Goal: Book appointment/travel/reservation

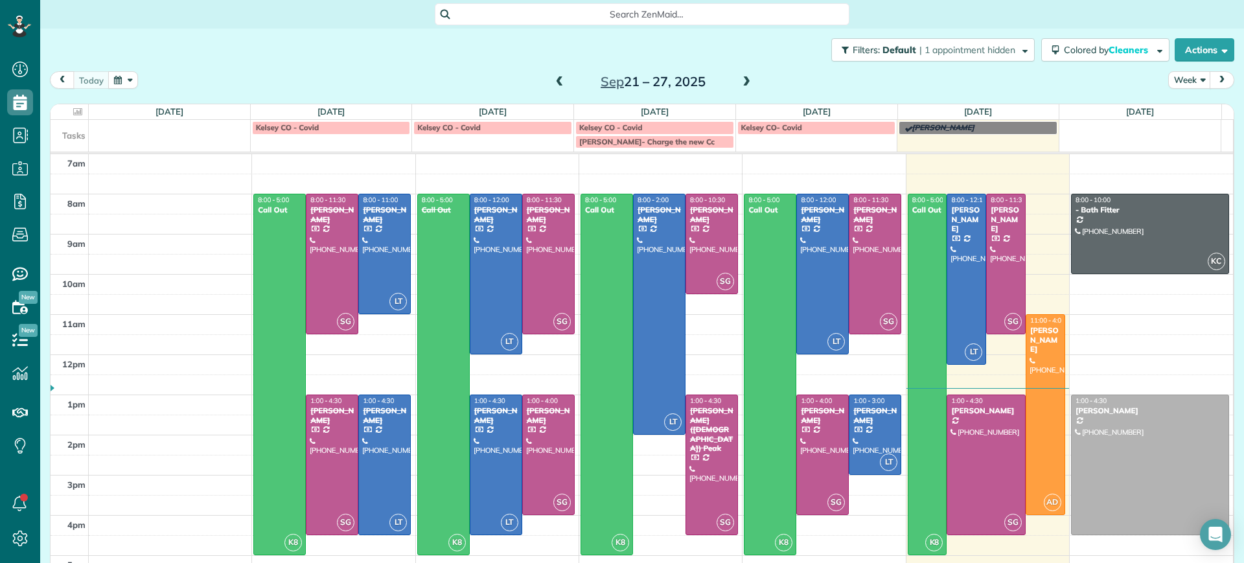
scroll to position [6, 6]
click at [739, 82] on span at bounding box center [746, 82] width 14 height 12
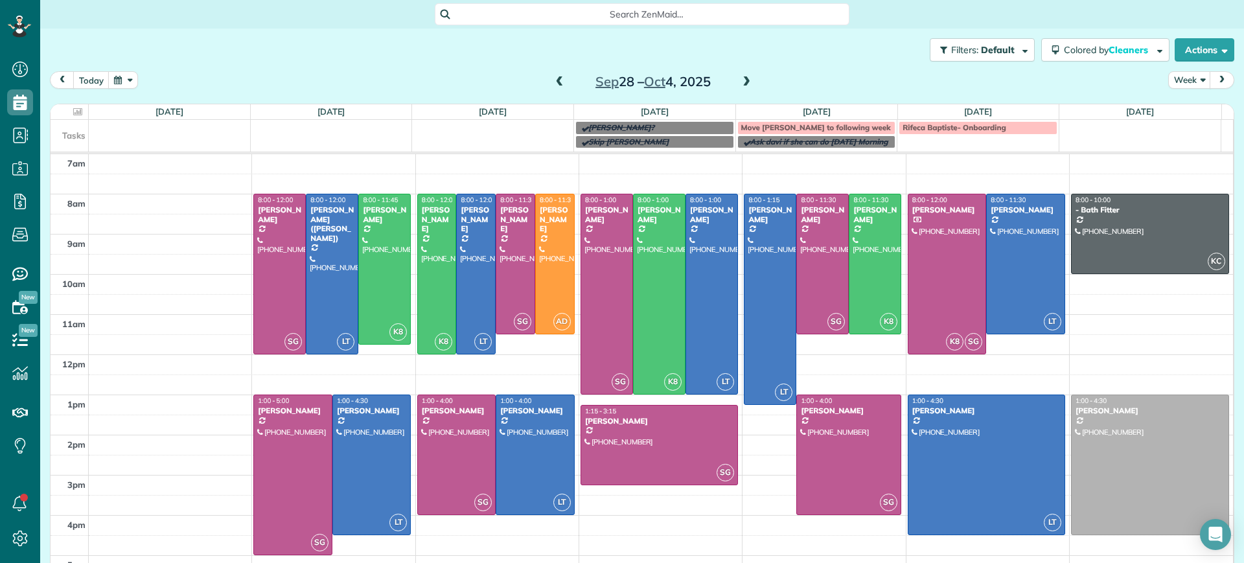
click at [739, 82] on span at bounding box center [746, 82] width 14 height 12
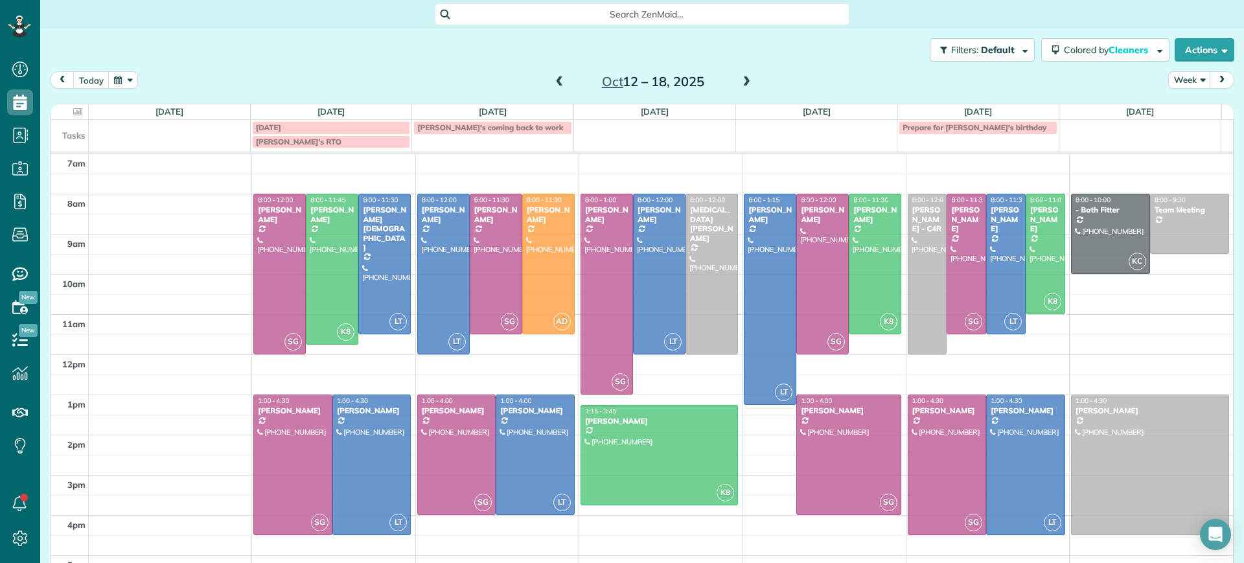
click at [552, 87] on span at bounding box center [559, 82] width 14 height 12
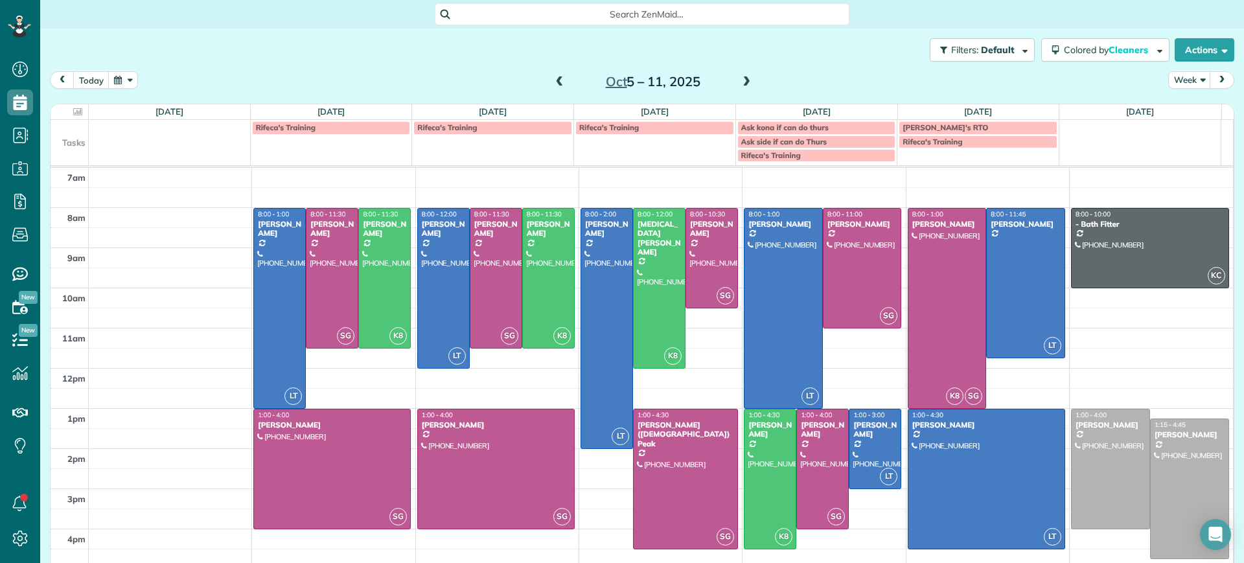
click at [552, 78] on span at bounding box center [559, 82] width 14 height 12
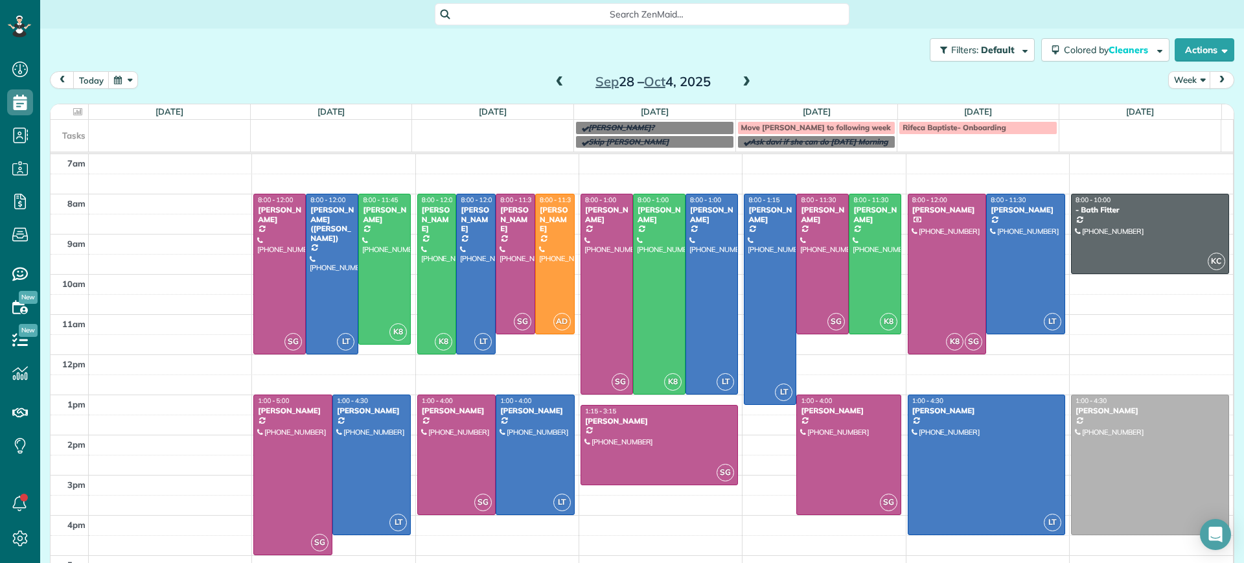
click at [741, 82] on span at bounding box center [746, 82] width 14 height 12
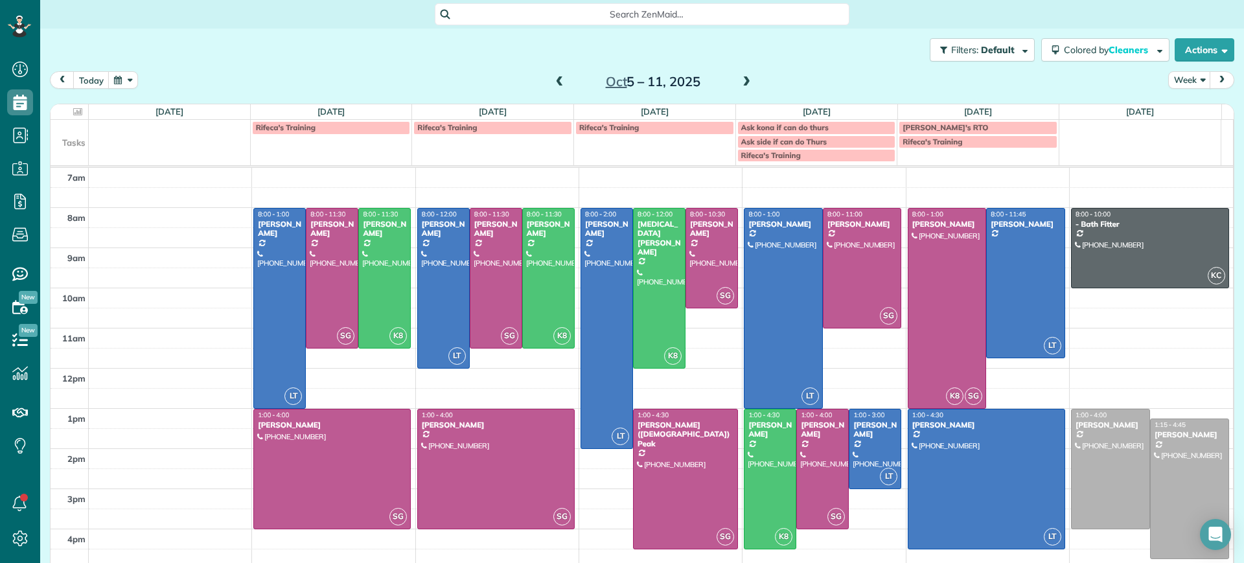
click at [558, 78] on span at bounding box center [559, 82] width 14 height 12
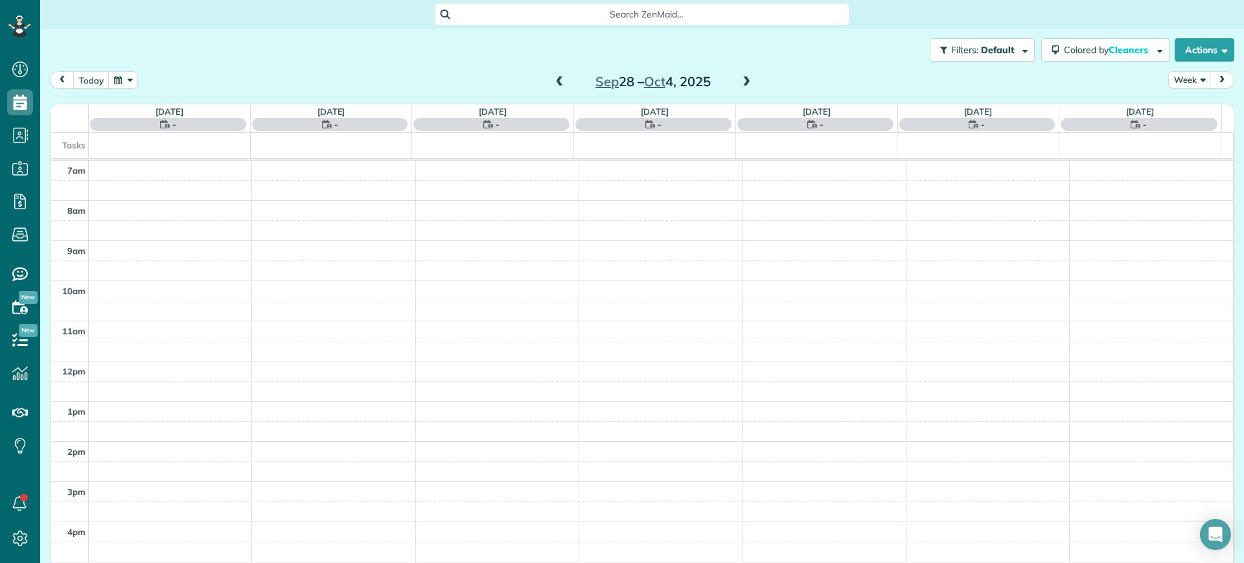
click at [557, 77] on span at bounding box center [559, 82] width 14 height 12
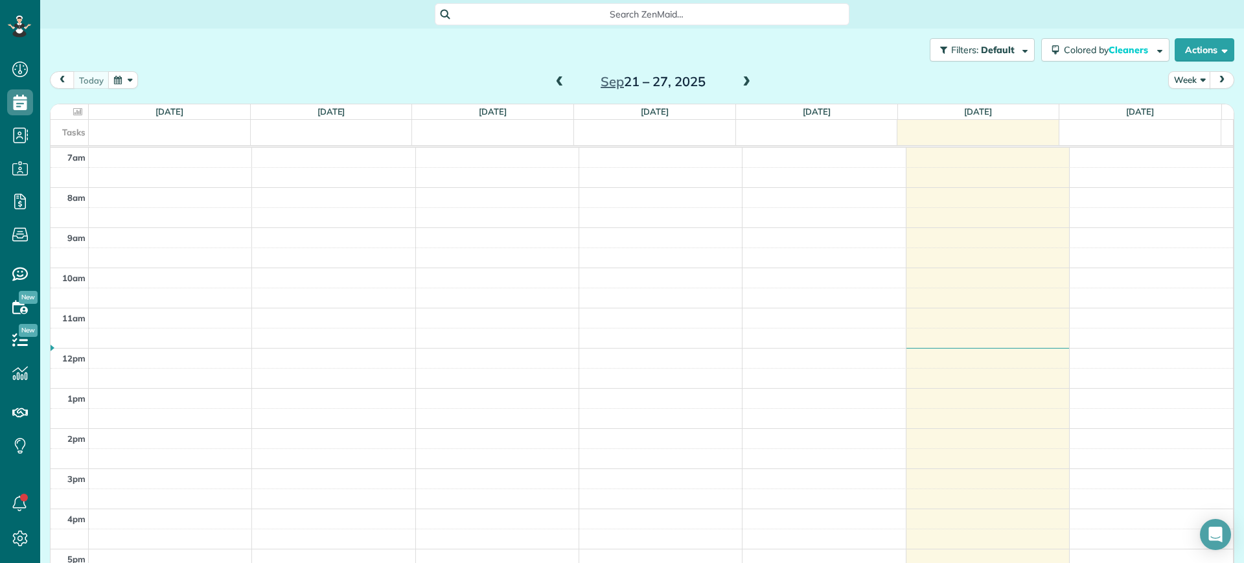
click at [552, 85] on span at bounding box center [559, 82] width 14 height 12
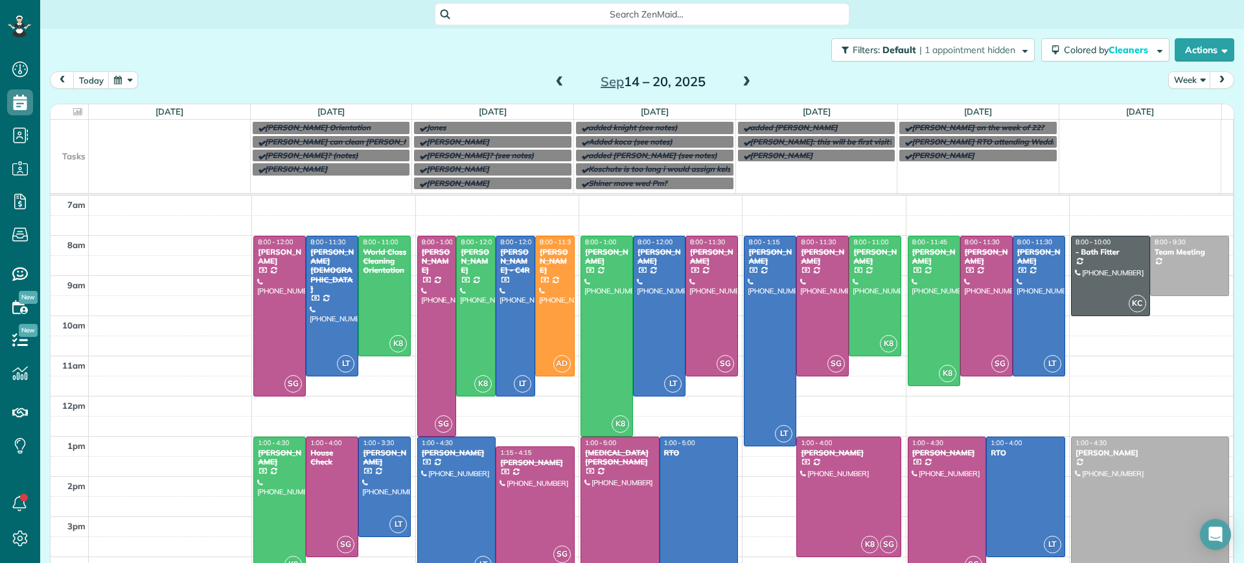
click at [745, 85] on span at bounding box center [746, 82] width 14 height 12
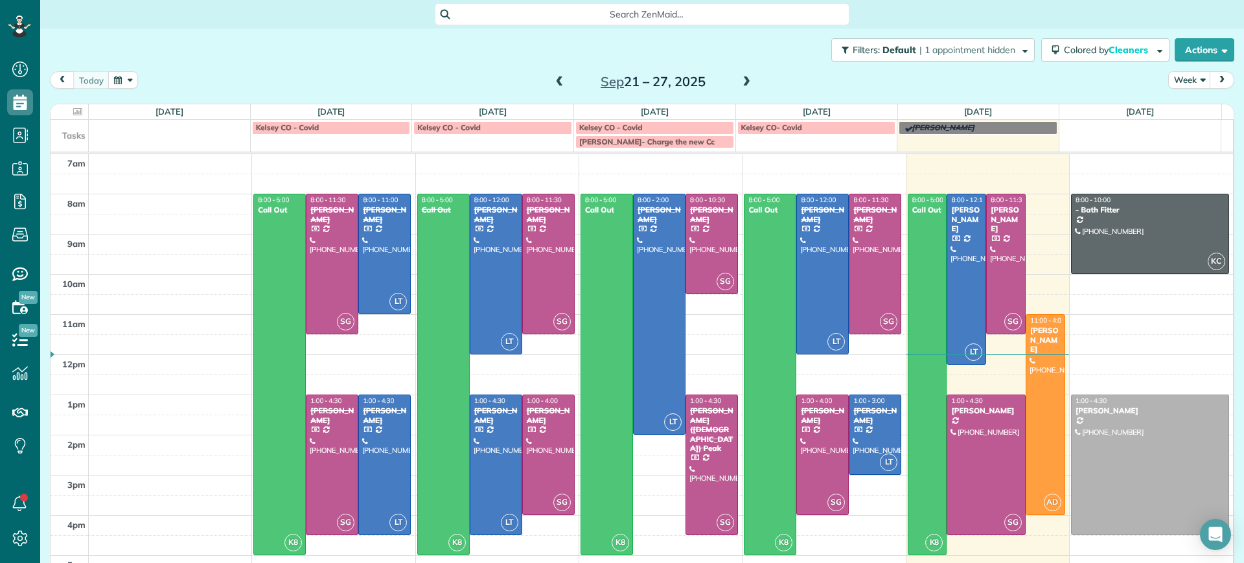
click at [739, 87] on span at bounding box center [746, 82] width 14 height 12
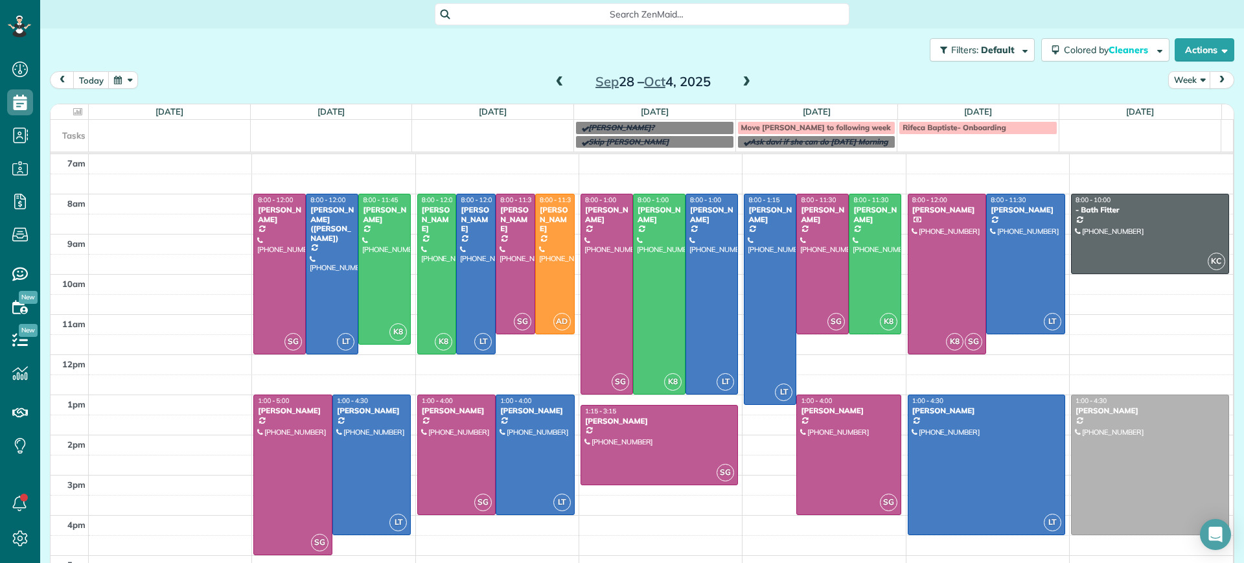
click at [739, 87] on span at bounding box center [746, 82] width 14 height 12
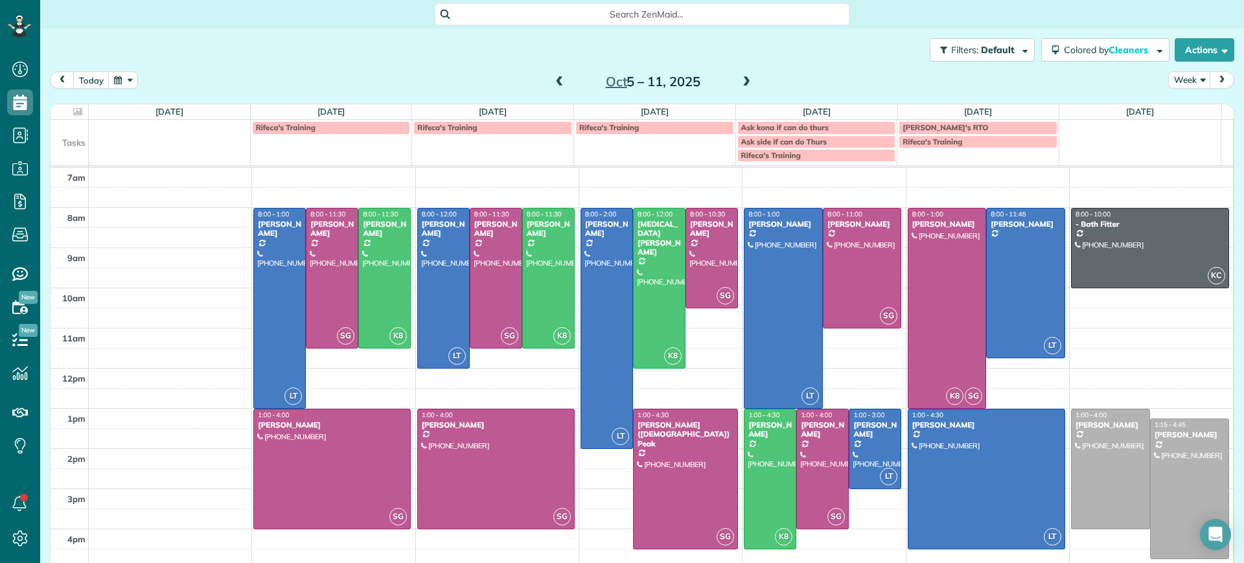
click at [739, 87] on span at bounding box center [746, 82] width 14 height 12
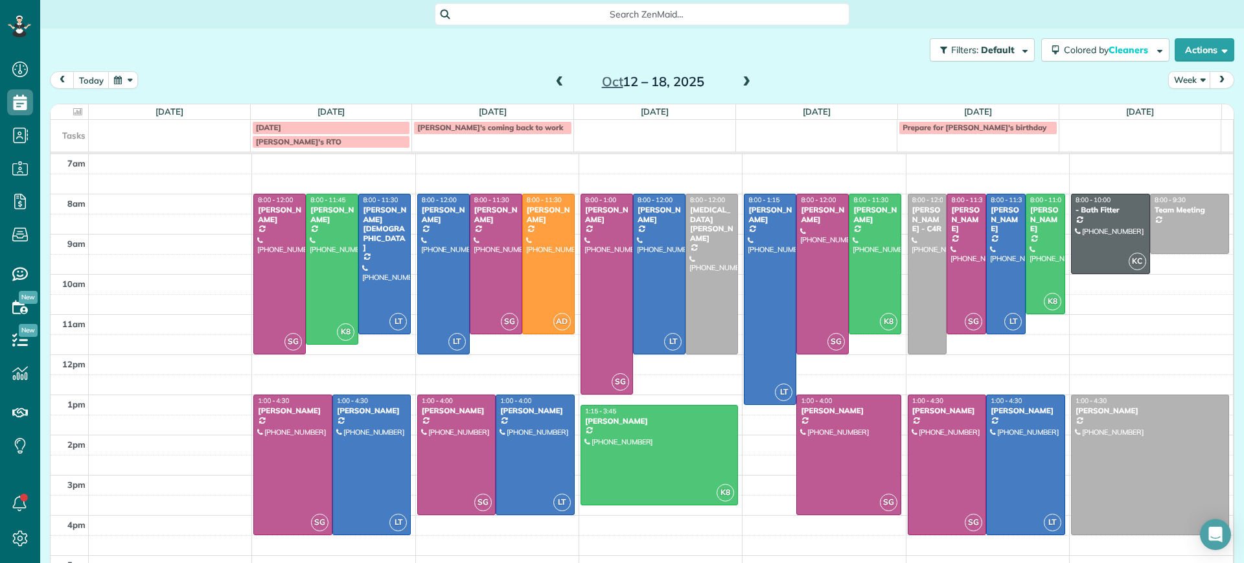
click at [554, 86] on span at bounding box center [559, 82] width 14 height 12
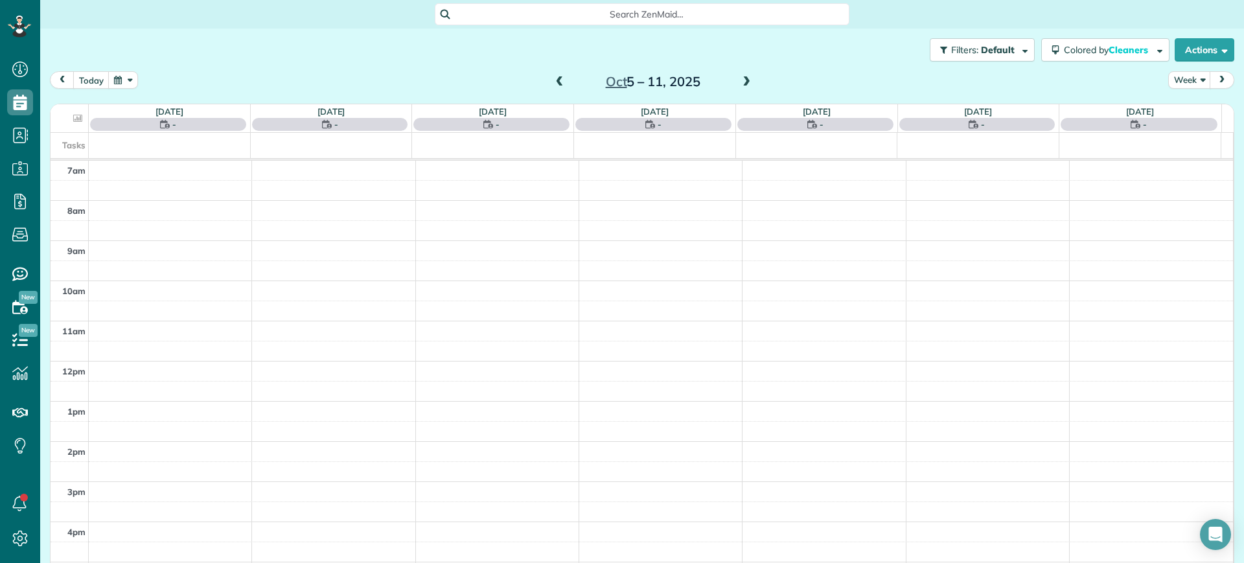
click at [554, 86] on span at bounding box center [559, 82] width 14 height 12
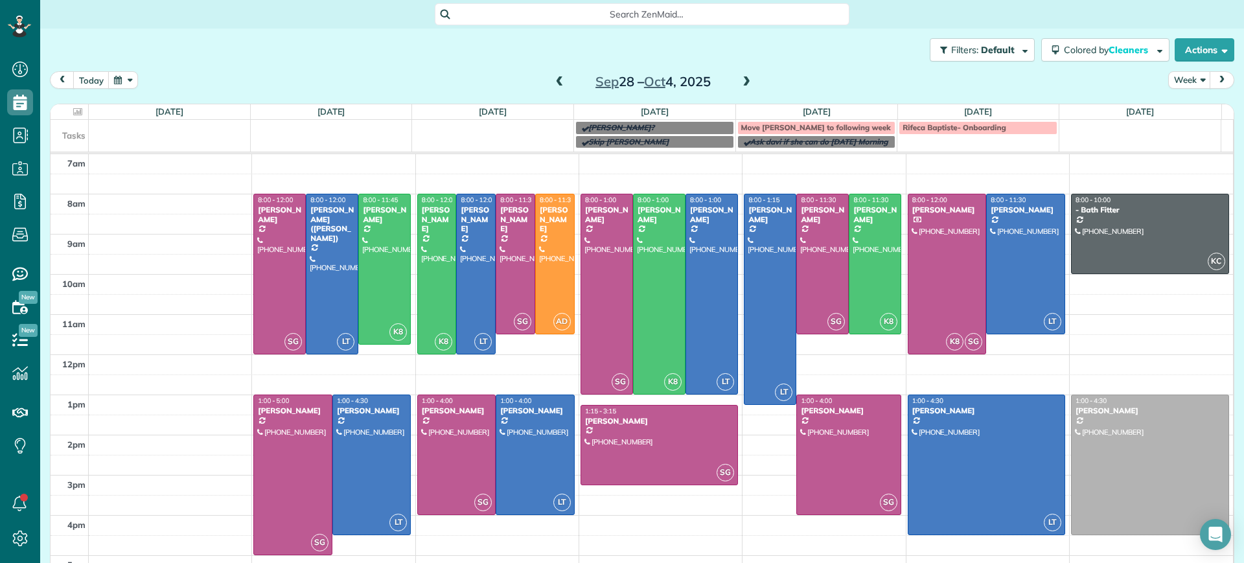
click at [554, 86] on span at bounding box center [559, 82] width 14 height 12
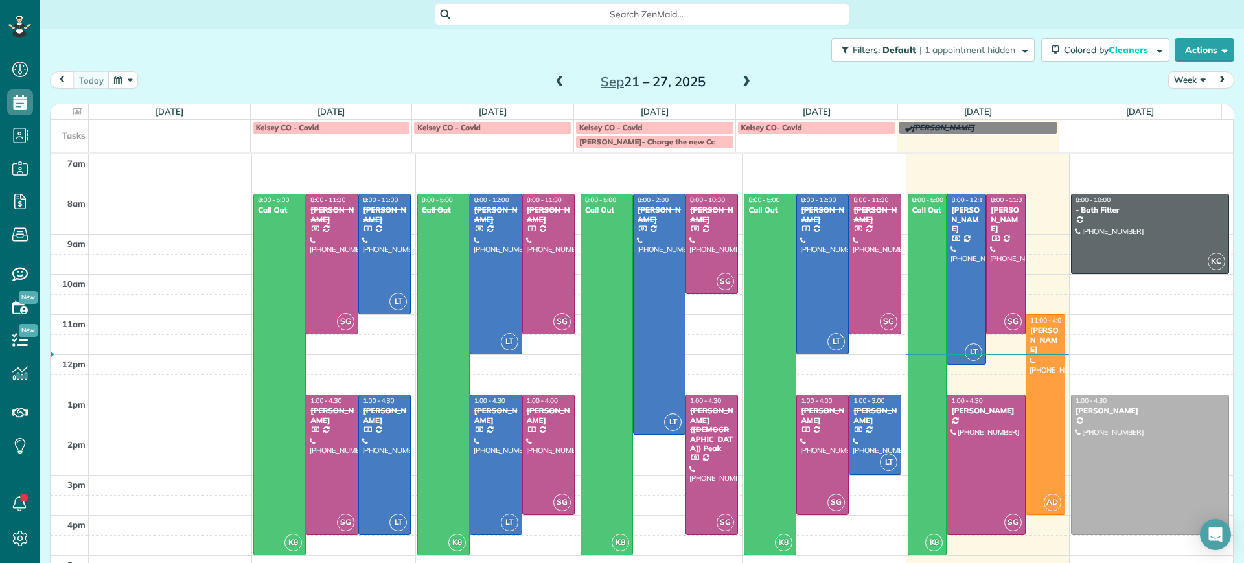
click at [552, 84] on span at bounding box center [559, 82] width 14 height 12
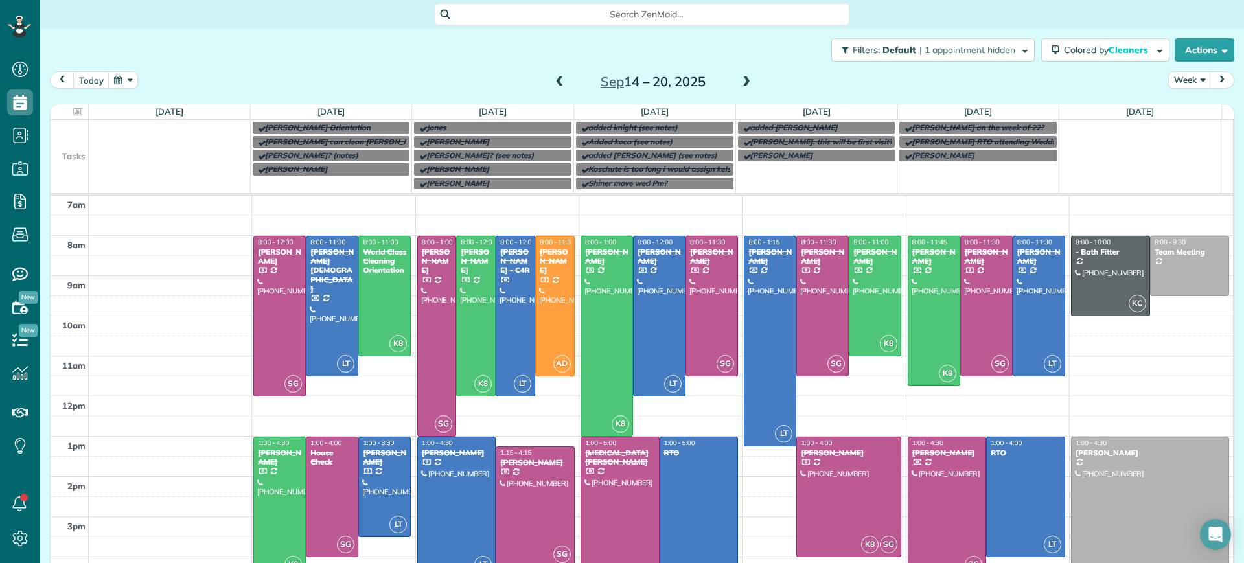
click at [739, 82] on span at bounding box center [746, 82] width 14 height 12
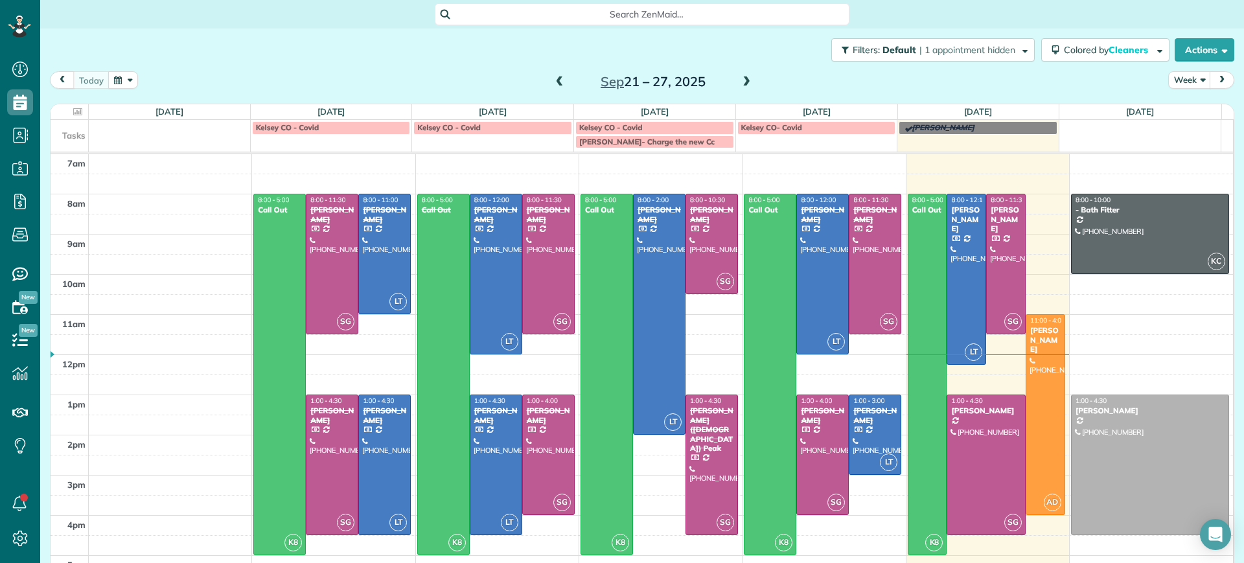
click at [739, 82] on span at bounding box center [746, 82] width 14 height 12
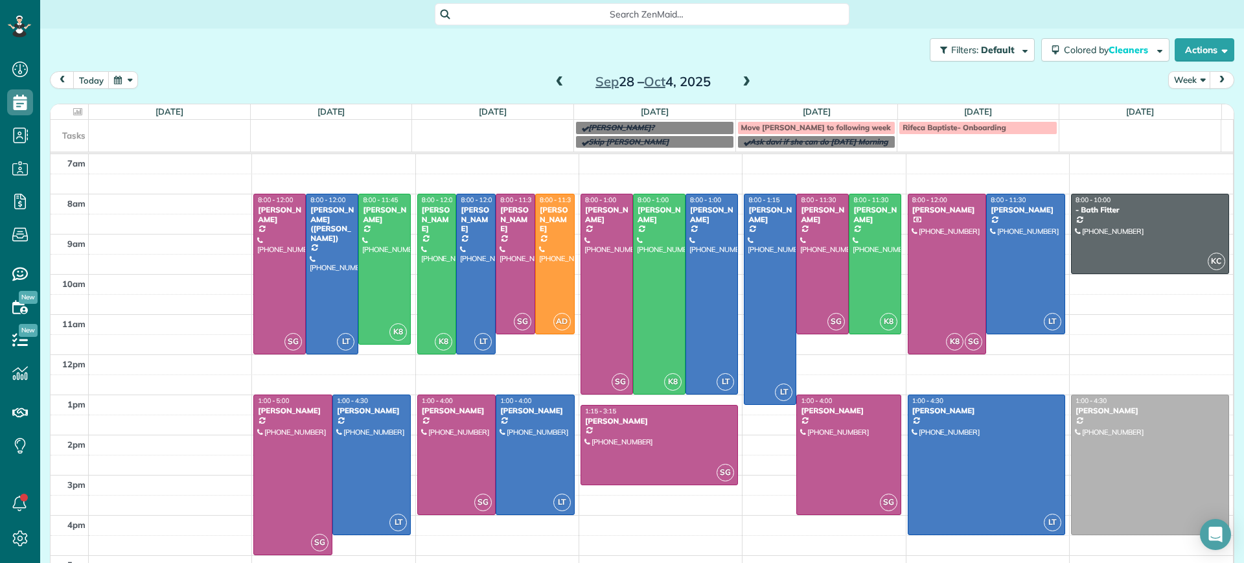
click at [739, 82] on span at bounding box center [746, 82] width 14 height 12
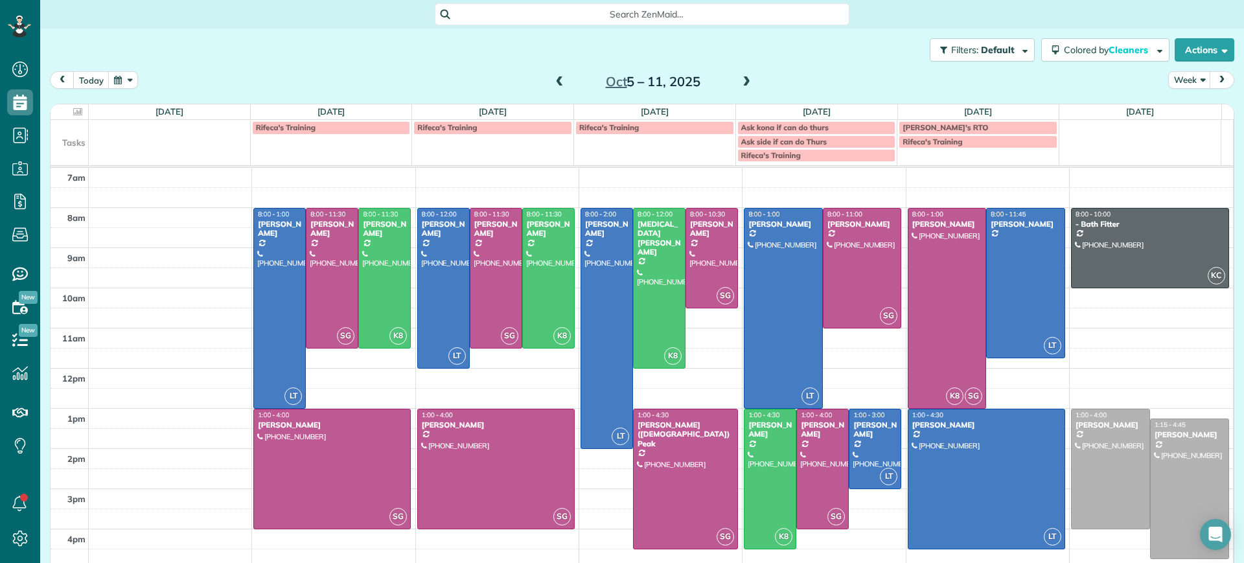
click at [739, 82] on span at bounding box center [746, 82] width 14 height 12
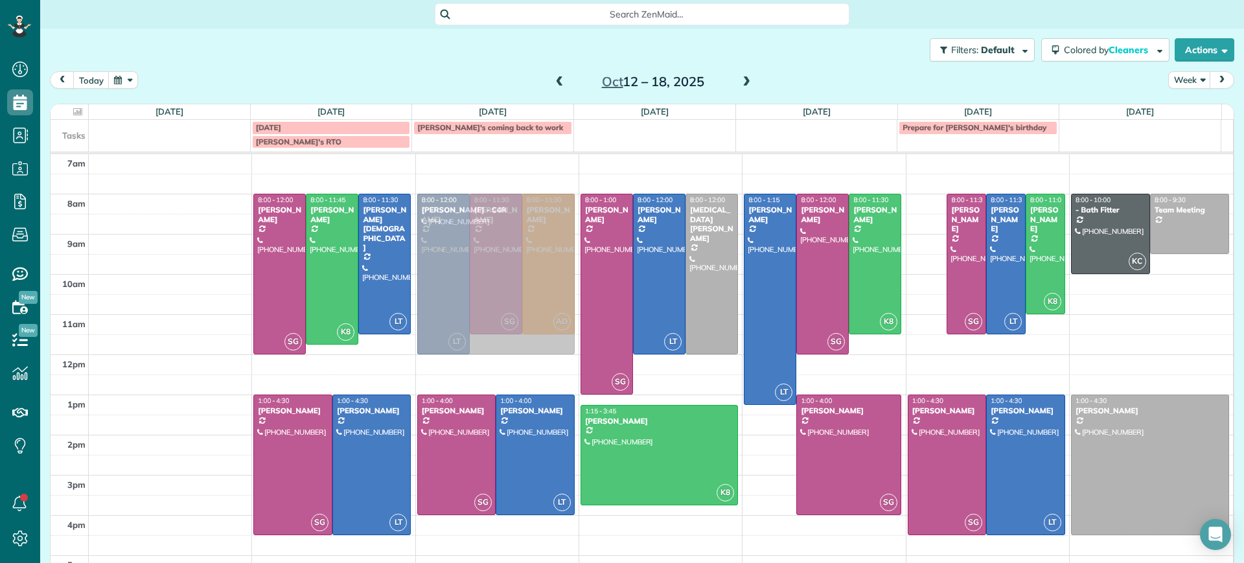
drag, startPoint x: 907, startPoint y: 238, endPoint x: 536, endPoint y: 242, distance: 371.1
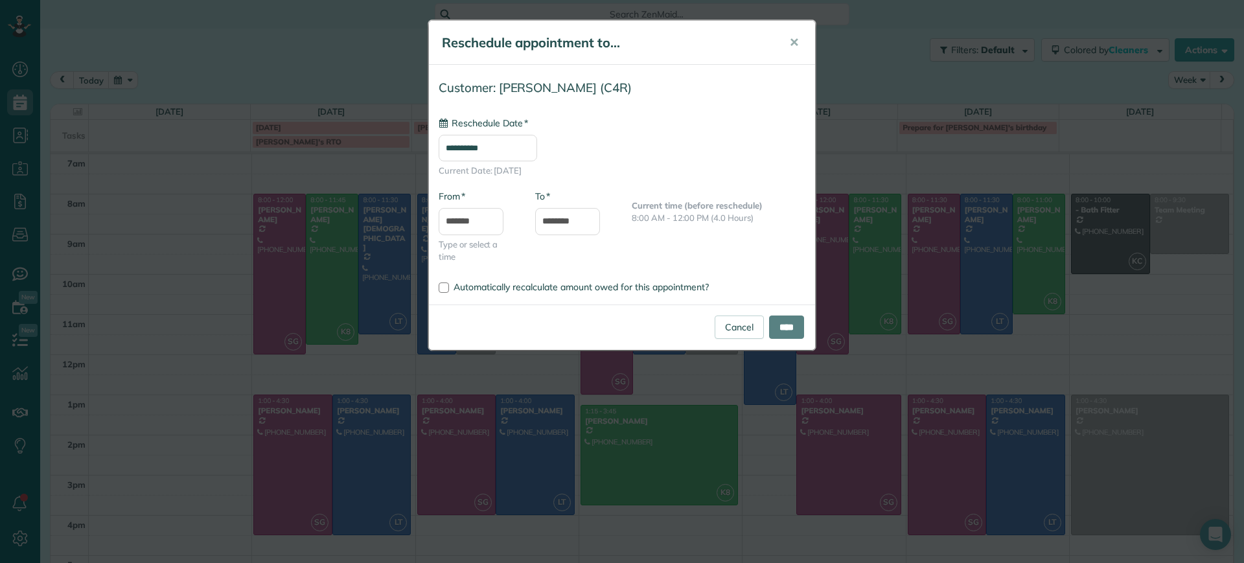
type input "**********"
click at [799, 329] on input "****" at bounding box center [786, 326] width 35 height 23
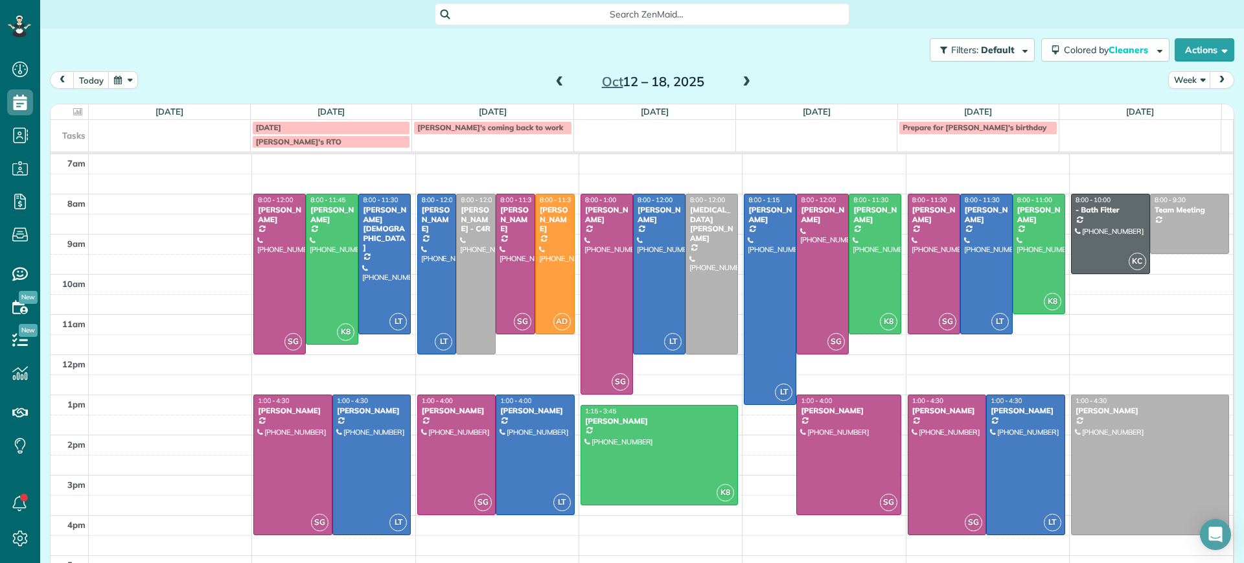
click at [741, 82] on span at bounding box center [746, 82] width 14 height 12
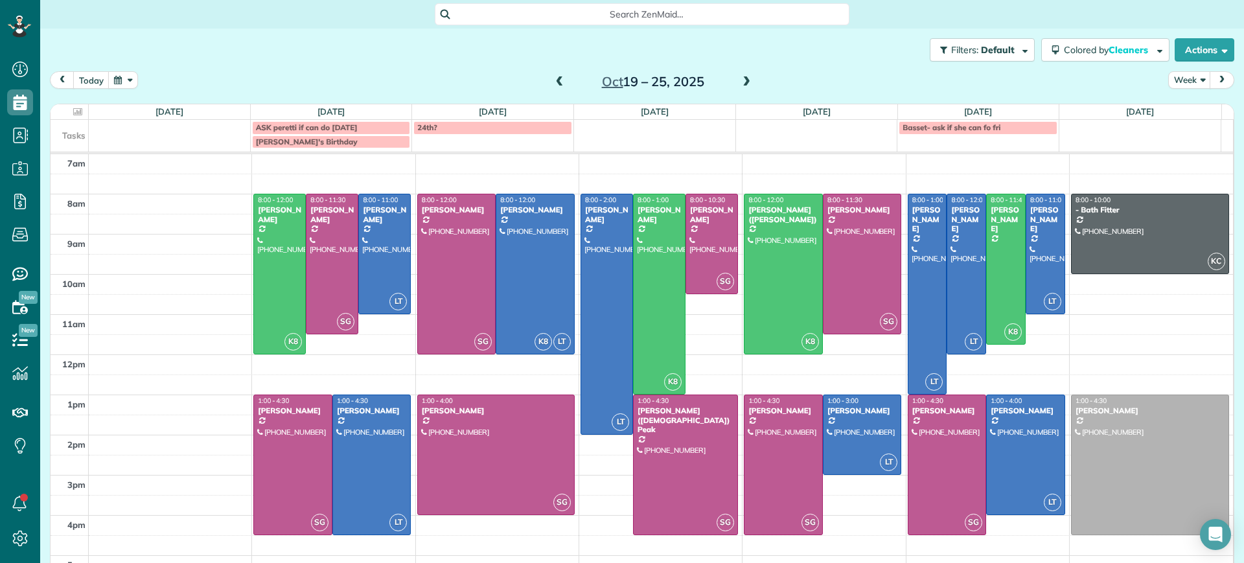
click at [741, 78] on span at bounding box center [746, 82] width 14 height 12
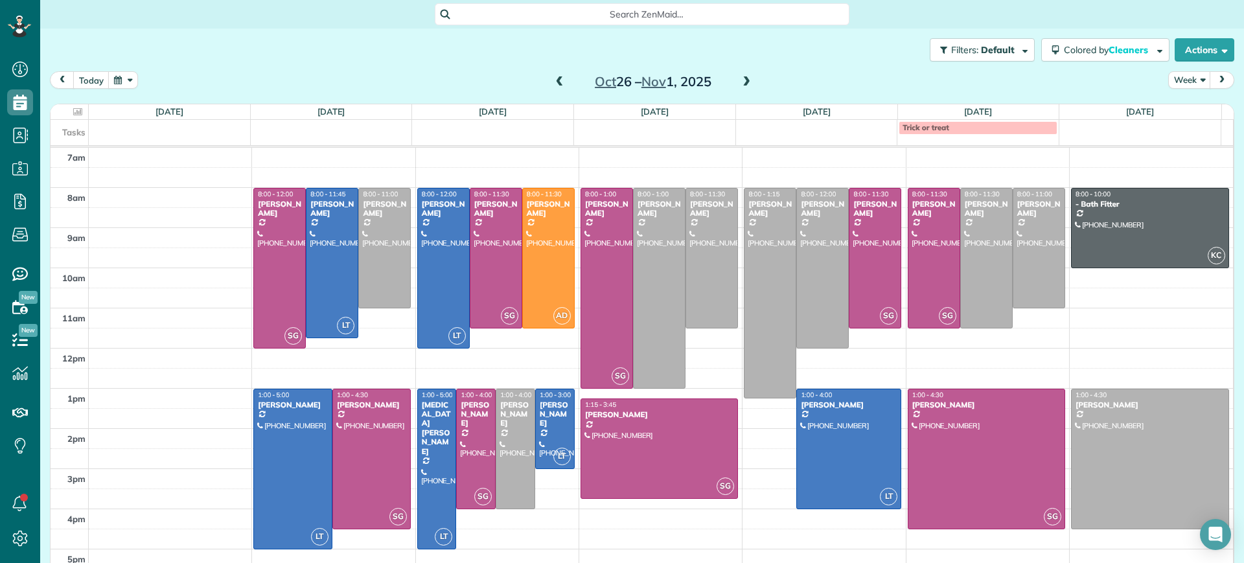
click at [554, 81] on span at bounding box center [559, 82] width 14 height 12
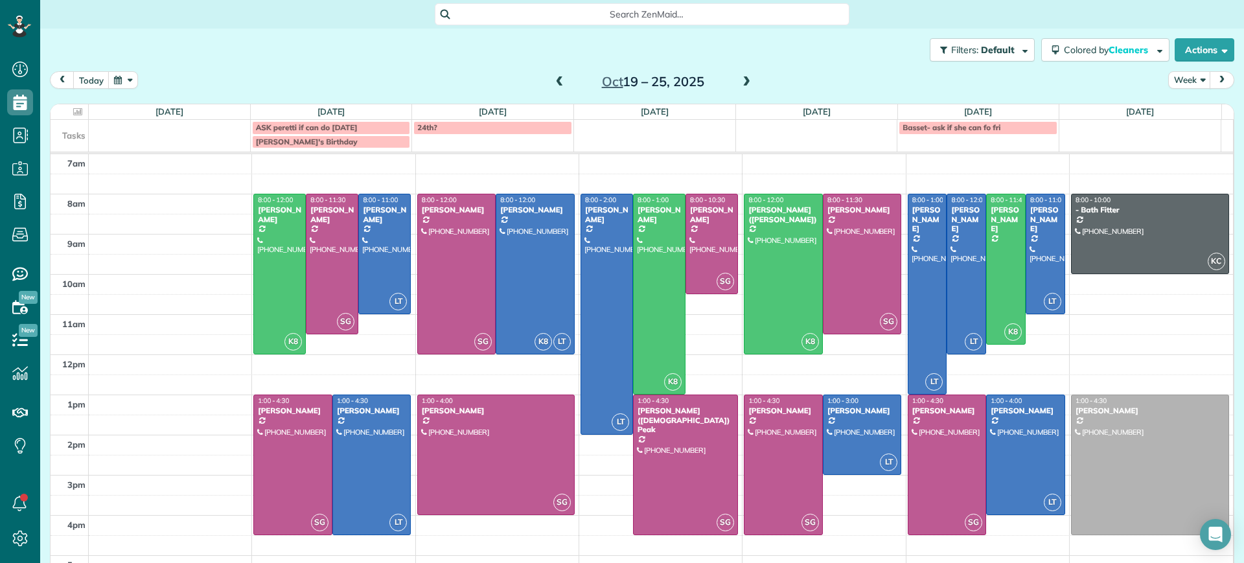
click at [739, 80] on span at bounding box center [746, 82] width 14 height 12
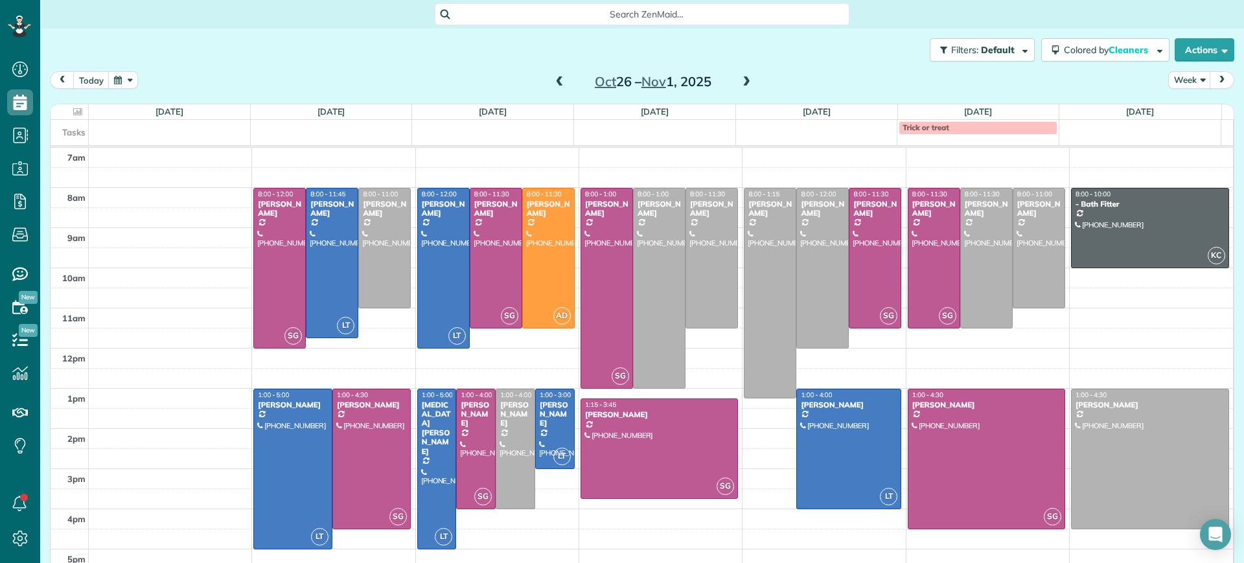
click at [555, 79] on span at bounding box center [559, 82] width 14 height 12
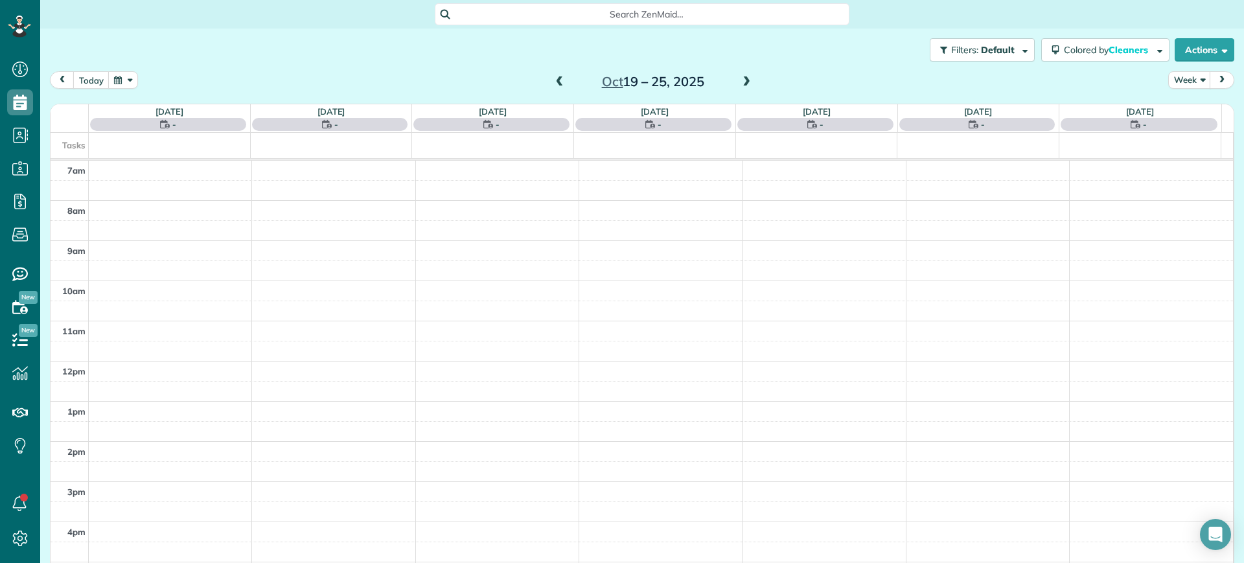
click at [555, 79] on span at bounding box center [559, 82] width 14 height 12
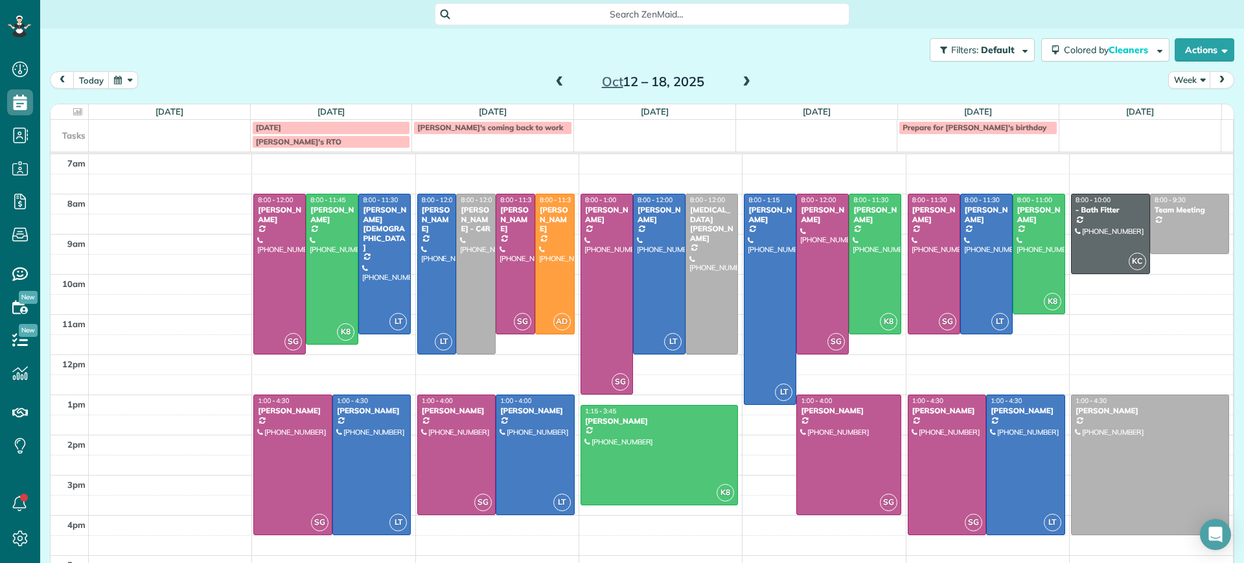
click at [739, 78] on span at bounding box center [746, 82] width 14 height 12
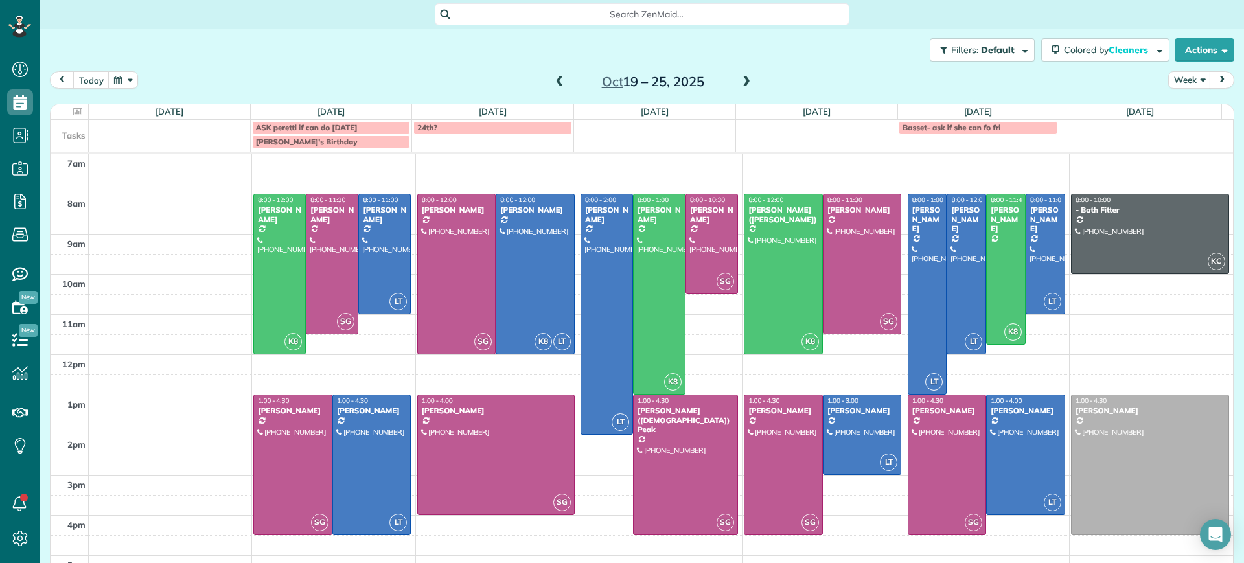
click at [739, 73] on span at bounding box center [746, 82] width 14 height 19
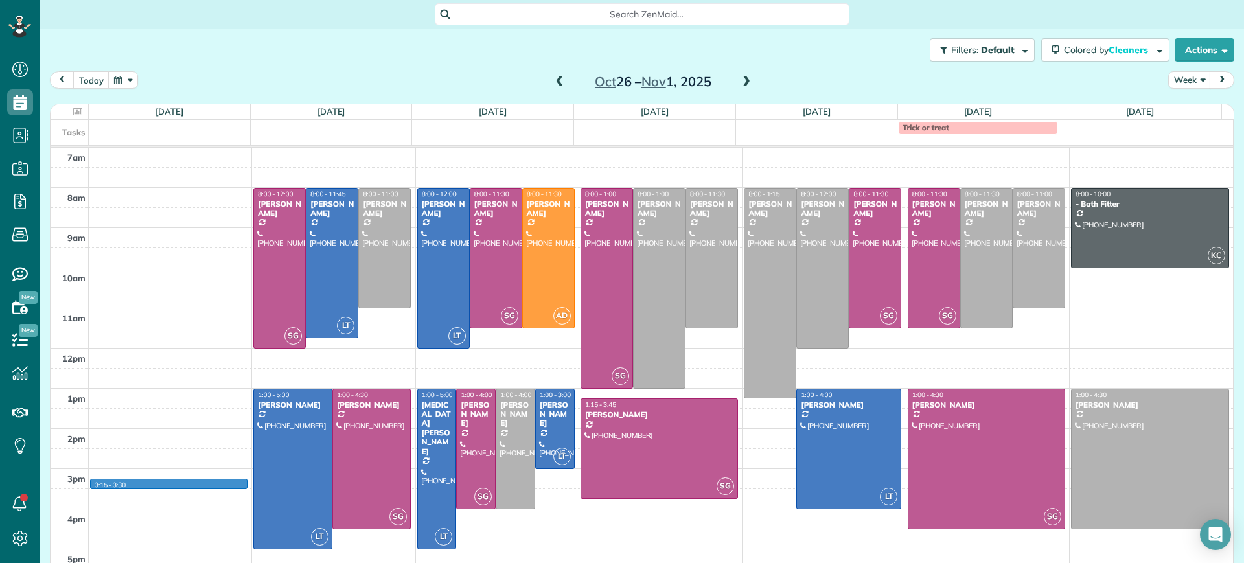
click at [167, 483] on div "7am 8am 9am 10am 11am 12pm 1pm 2pm 3pm 4pm 5pm 3:15 - 3:30 SG 8:00 - 12:00 [PER…" at bounding box center [642, 368] width 1182 height 441
